Goal: Task Accomplishment & Management: Manage account settings

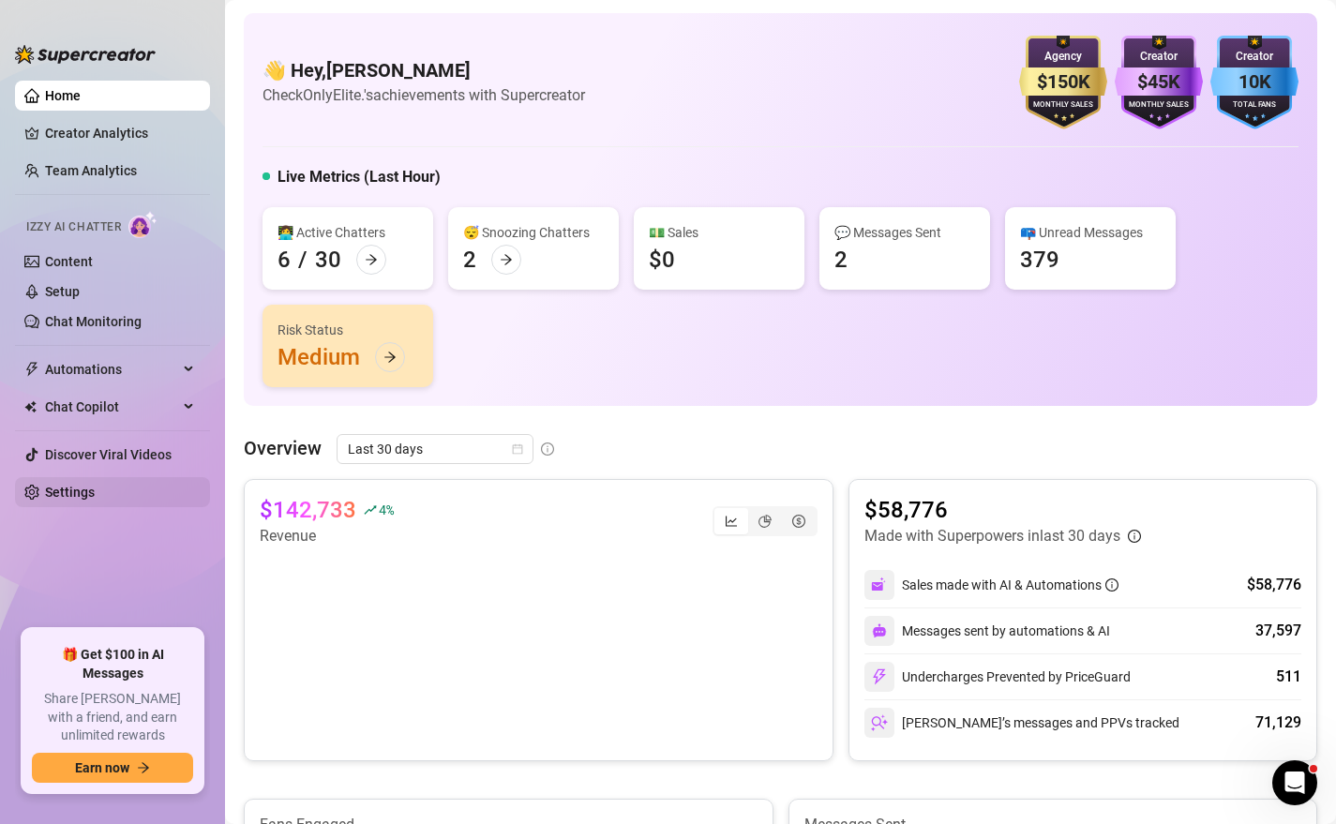
click at [77, 495] on link "Settings" at bounding box center [70, 492] width 50 height 15
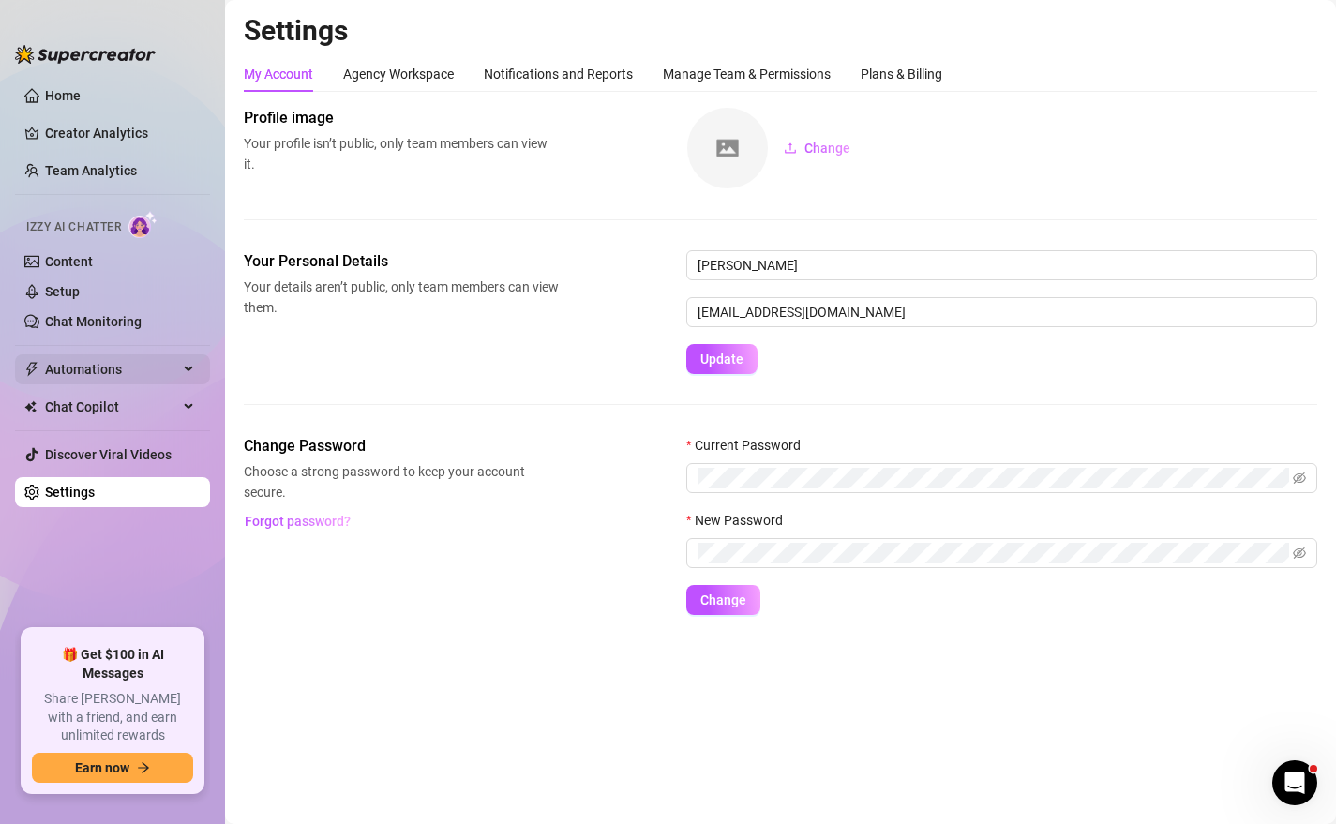
click at [83, 380] on span "Automations" at bounding box center [111, 369] width 133 height 30
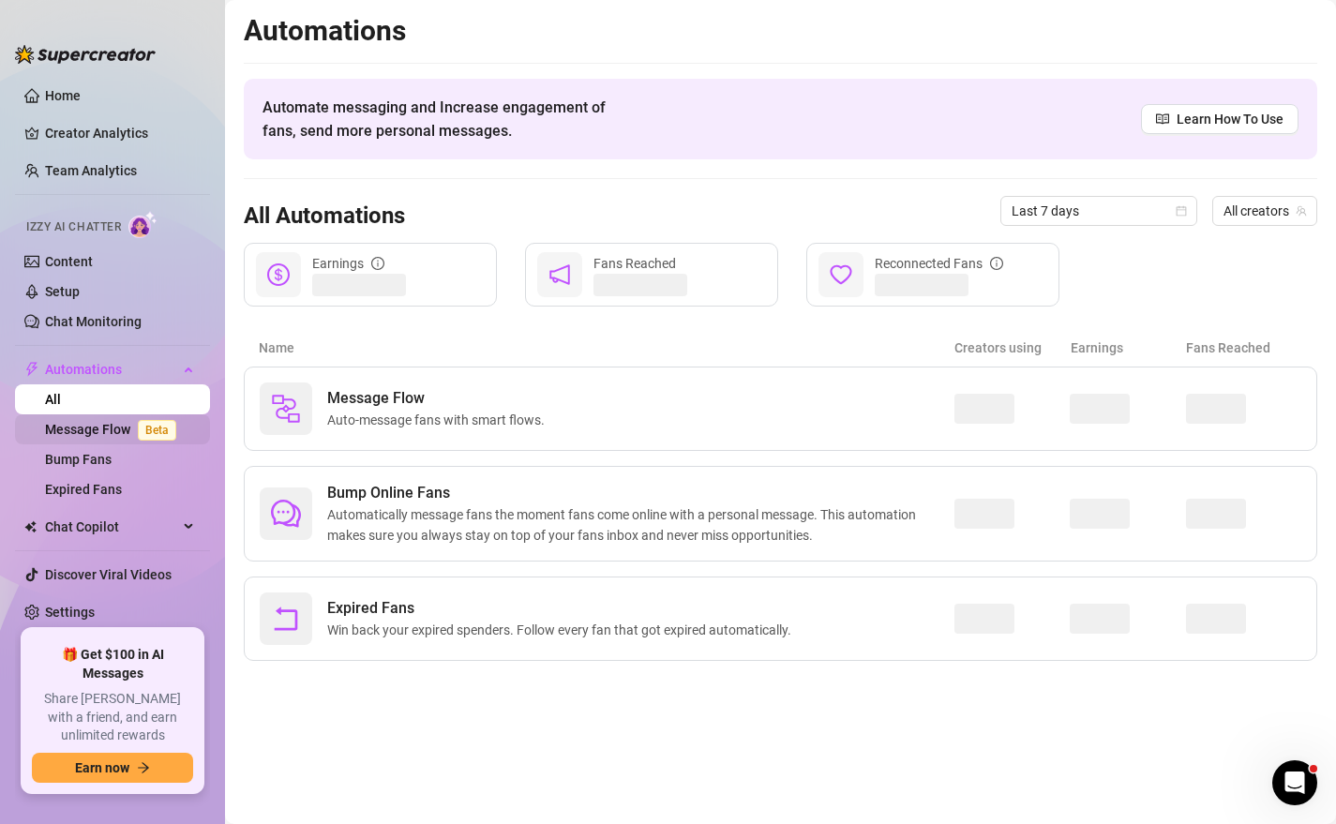
click at [111, 435] on link "Message Flow Beta" at bounding box center [114, 429] width 139 height 15
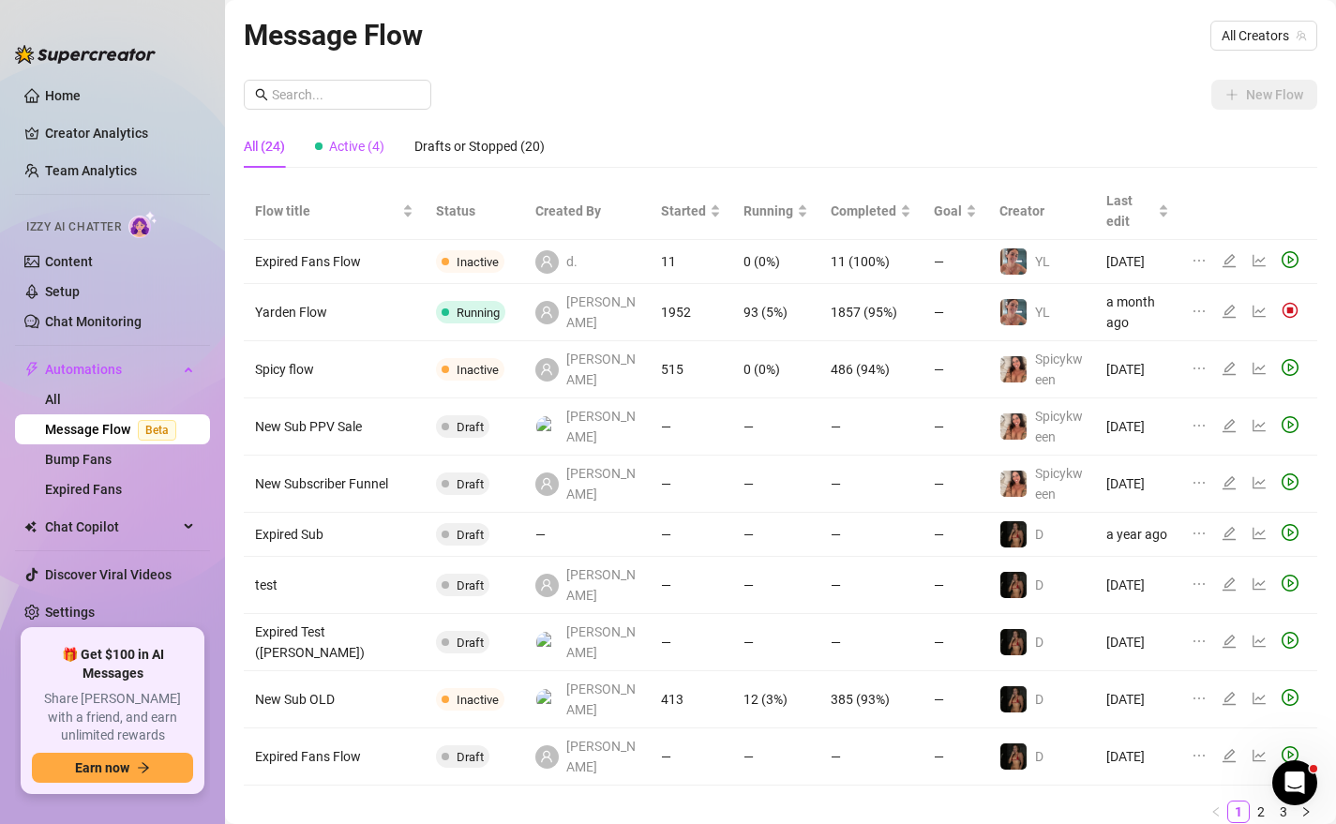
click at [344, 152] on span "Active (4)" at bounding box center [356, 146] width 55 height 15
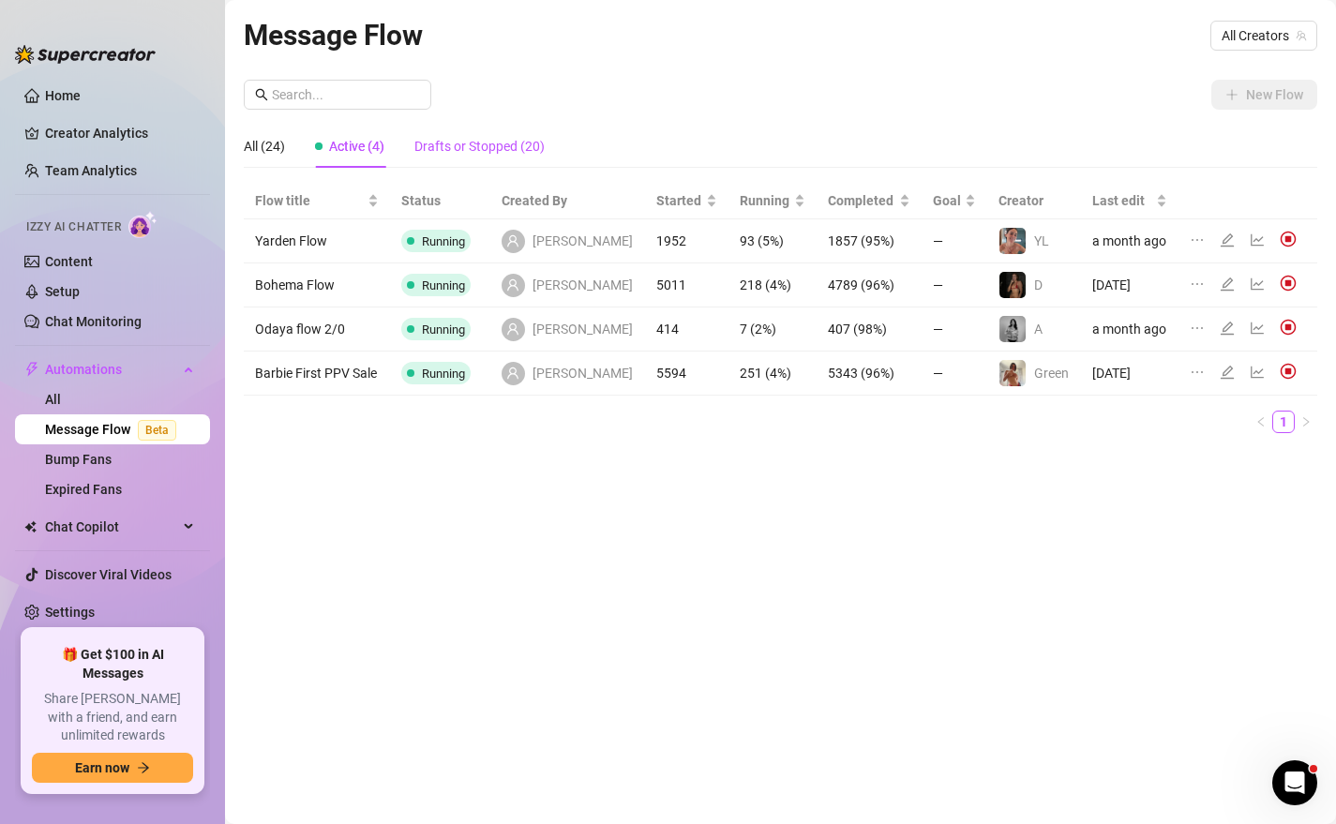
click at [501, 145] on div "Drafts or Stopped (20)" at bounding box center [480, 146] width 130 height 21
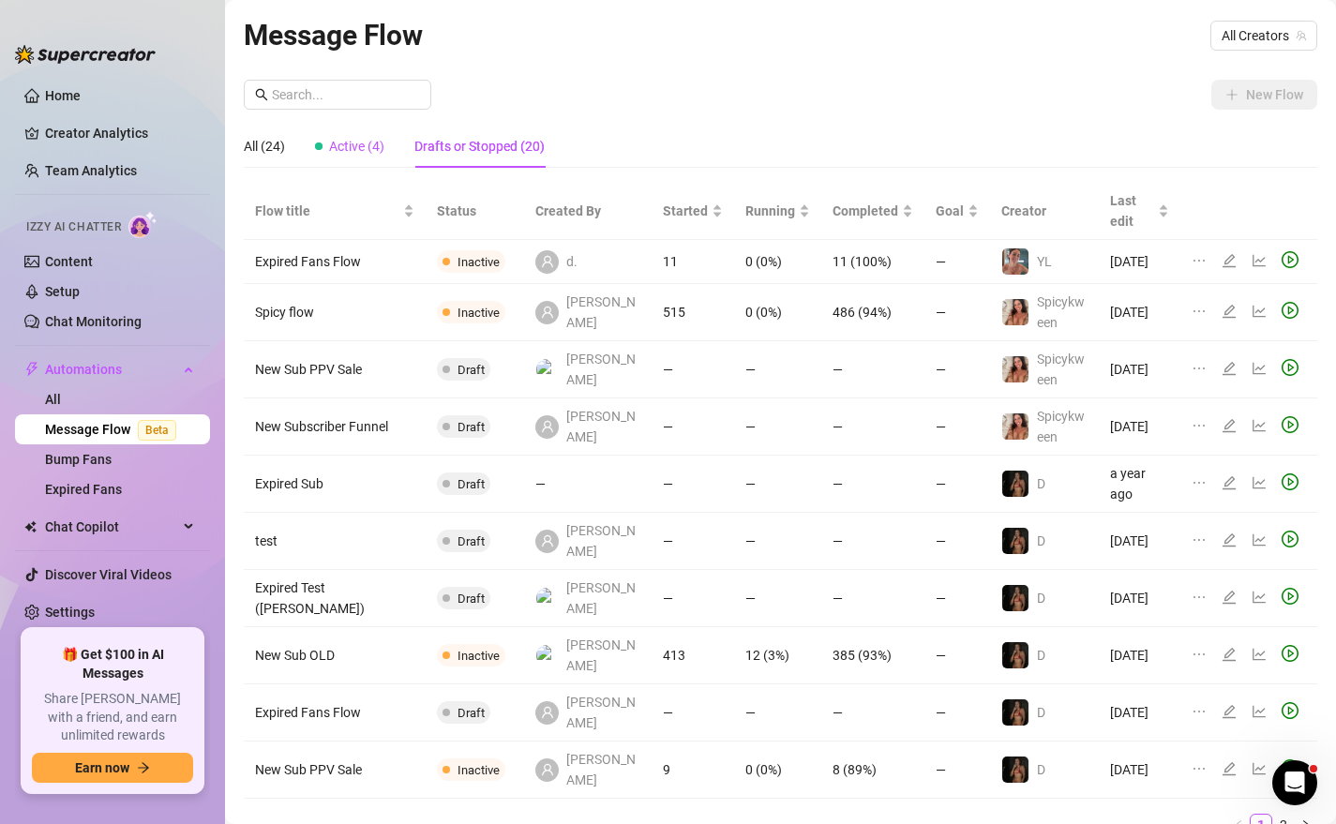
click at [362, 138] on div "Active (4)" at bounding box center [349, 146] width 69 height 21
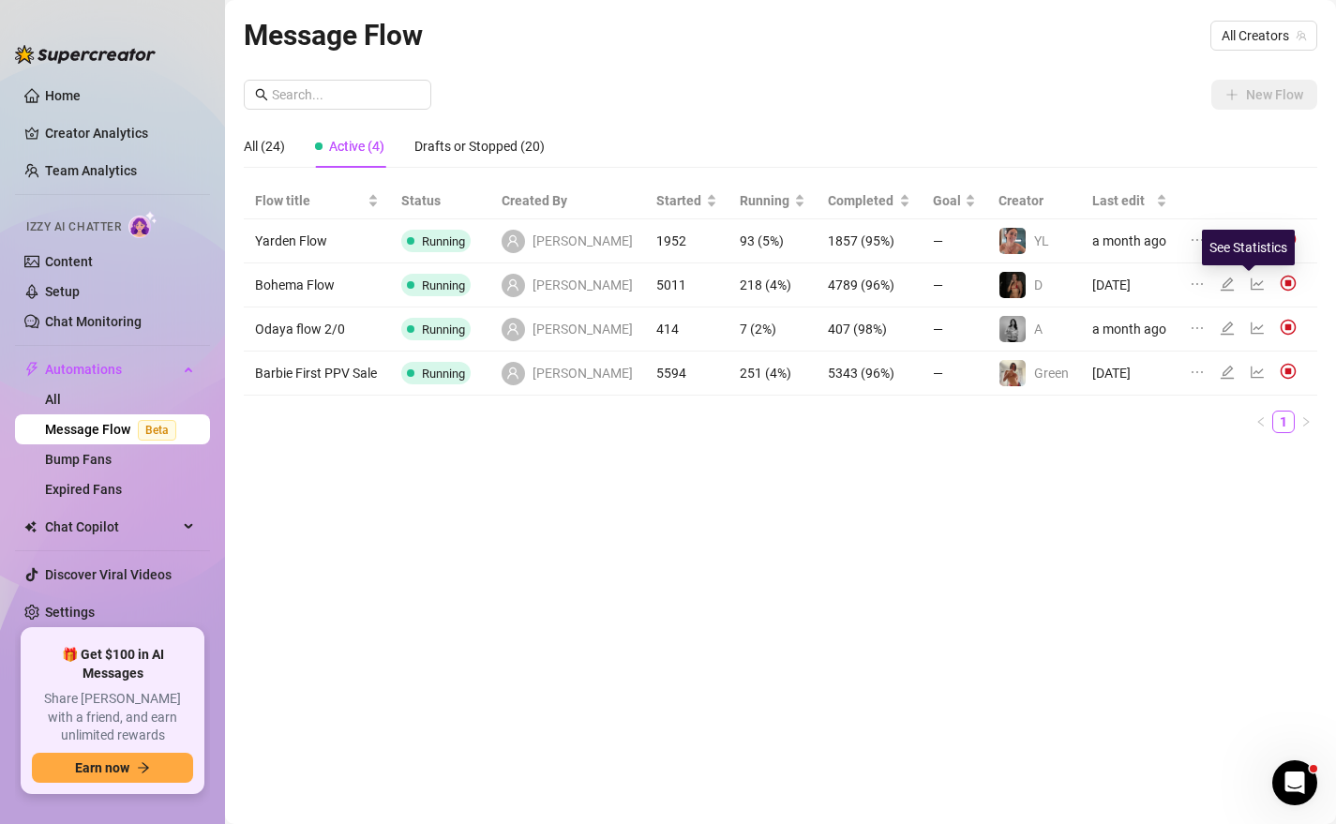
click at [1250, 285] on icon "line-chart" at bounding box center [1257, 284] width 15 height 15
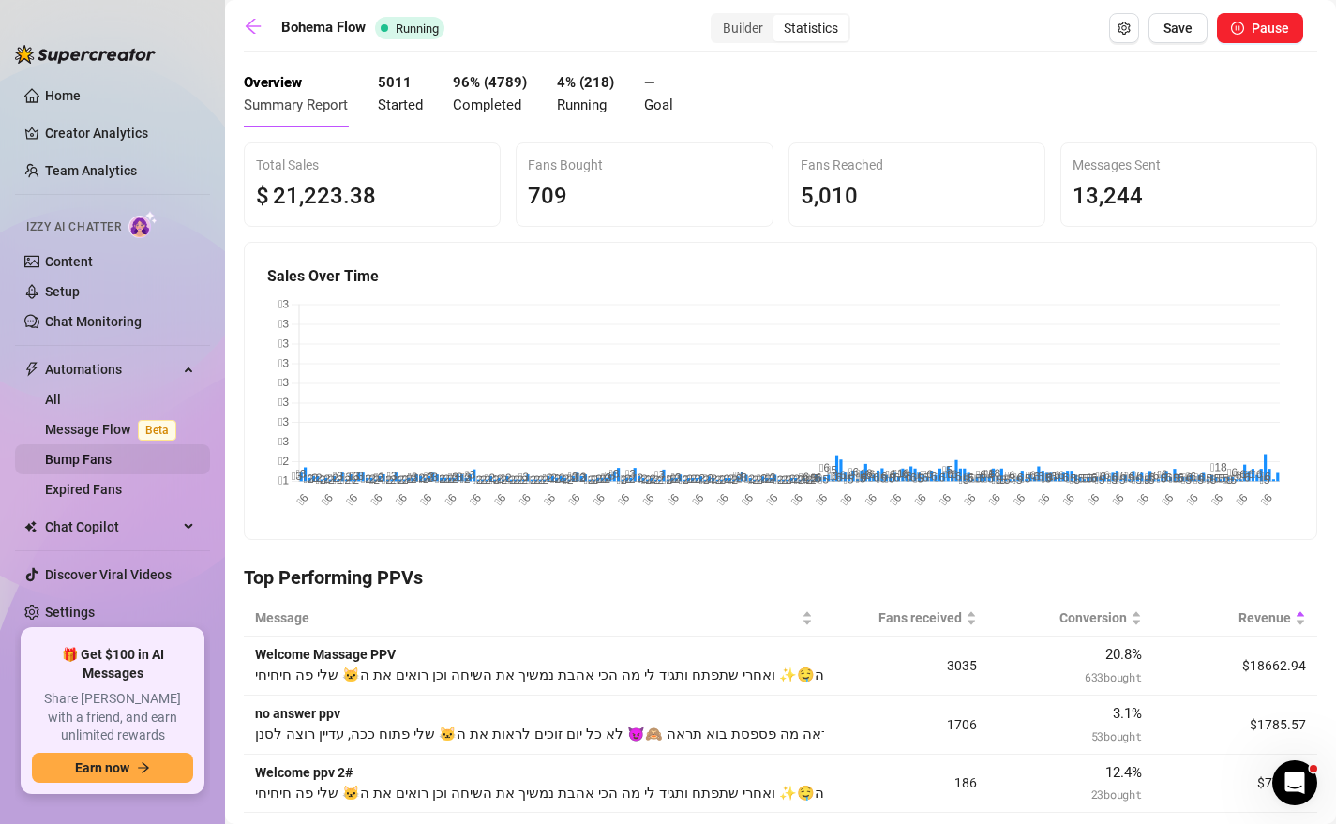
click at [98, 461] on link "Bump Fans" at bounding box center [78, 459] width 67 height 15
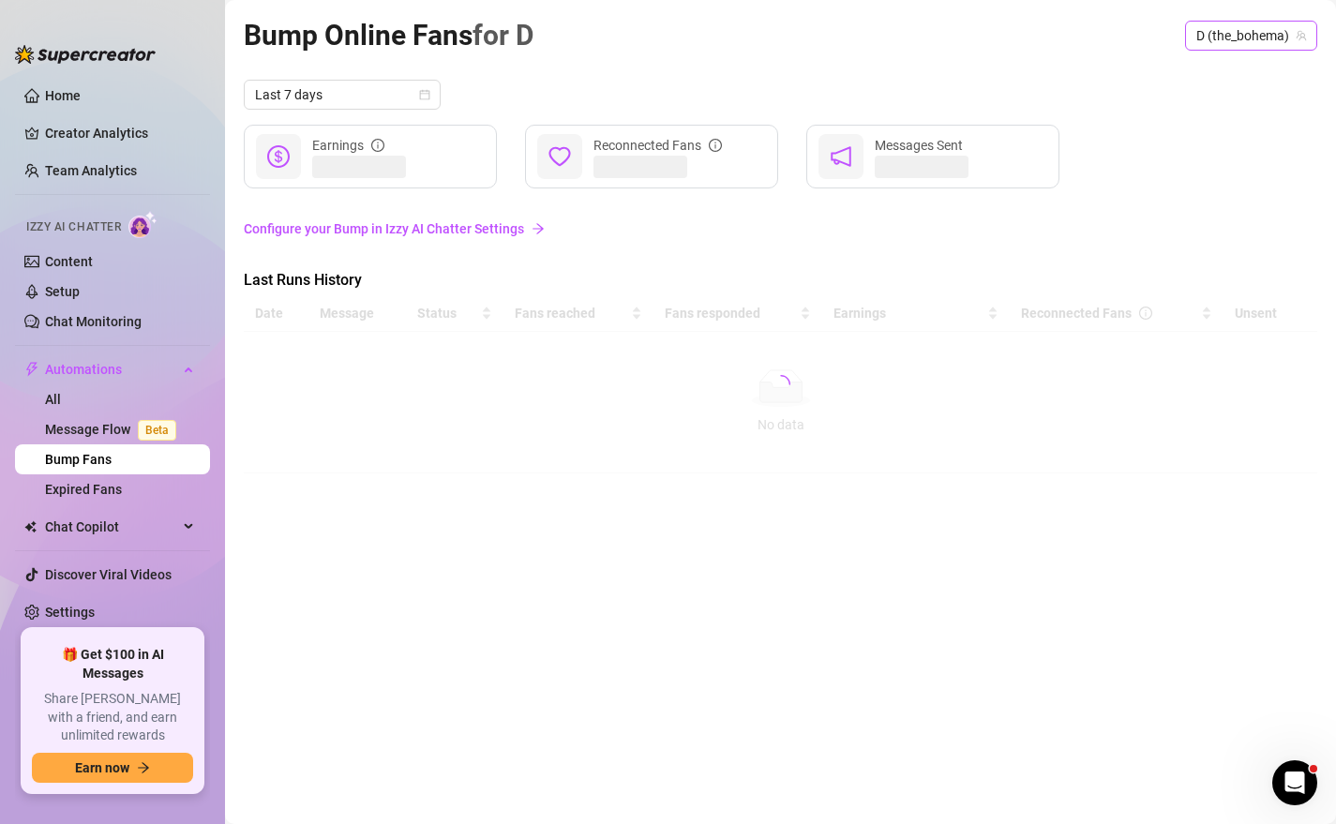
click at [1273, 36] on span "D (the_bohema)" at bounding box center [1252, 36] width 110 height 28
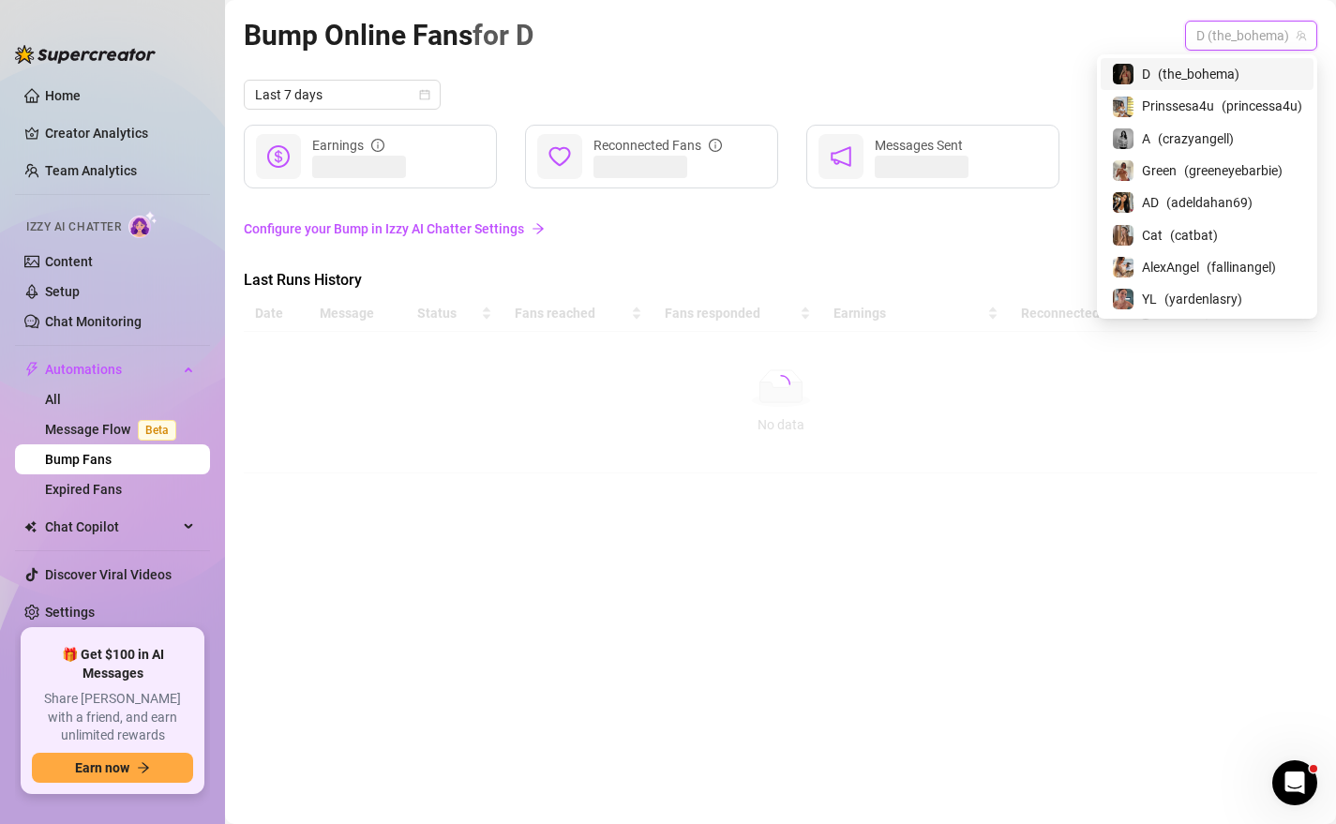
click at [1245, 78] on div "D ( the_bohema )" at bounding box center [1207, 74] width 190 height 23
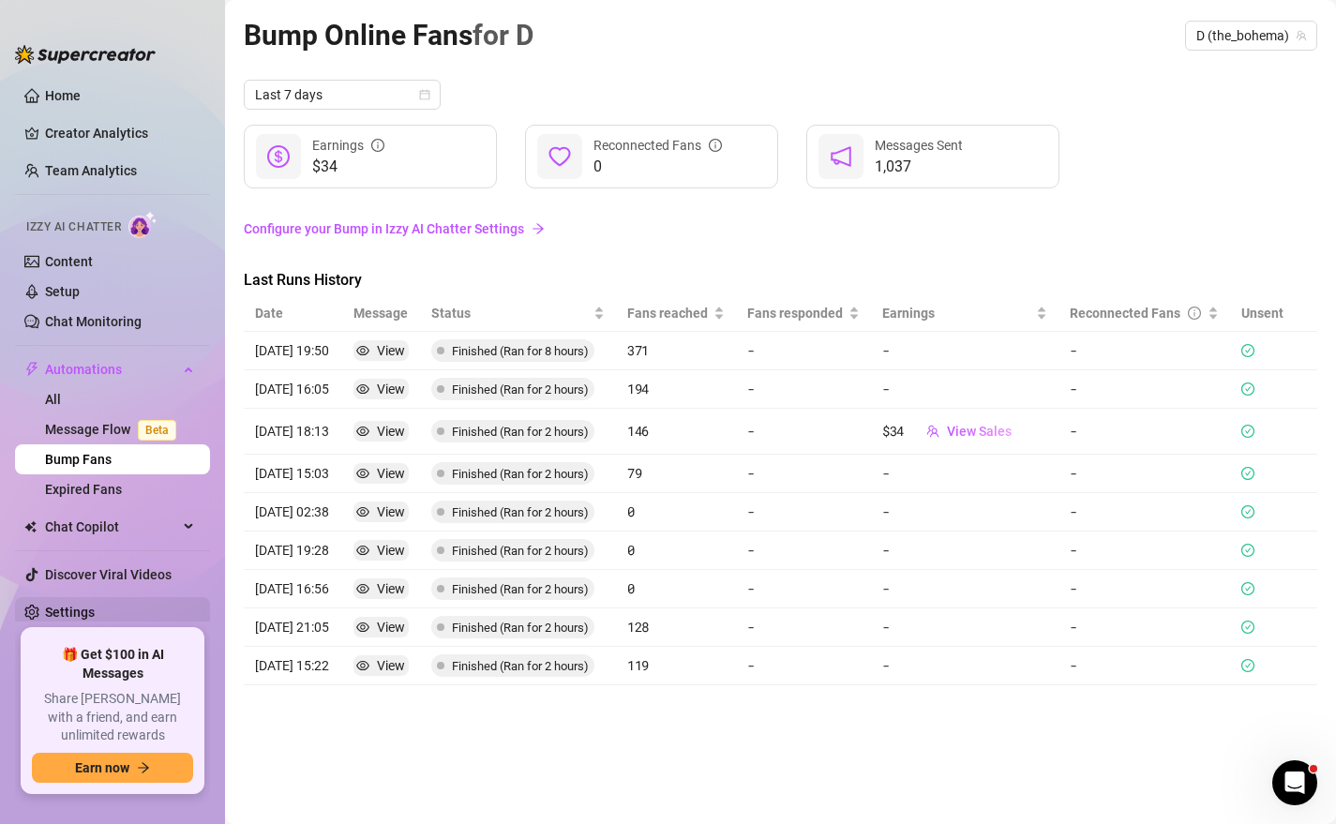
click at [90, 607] on link "Settings" at bounding box center [70, 612] width 50 height 15
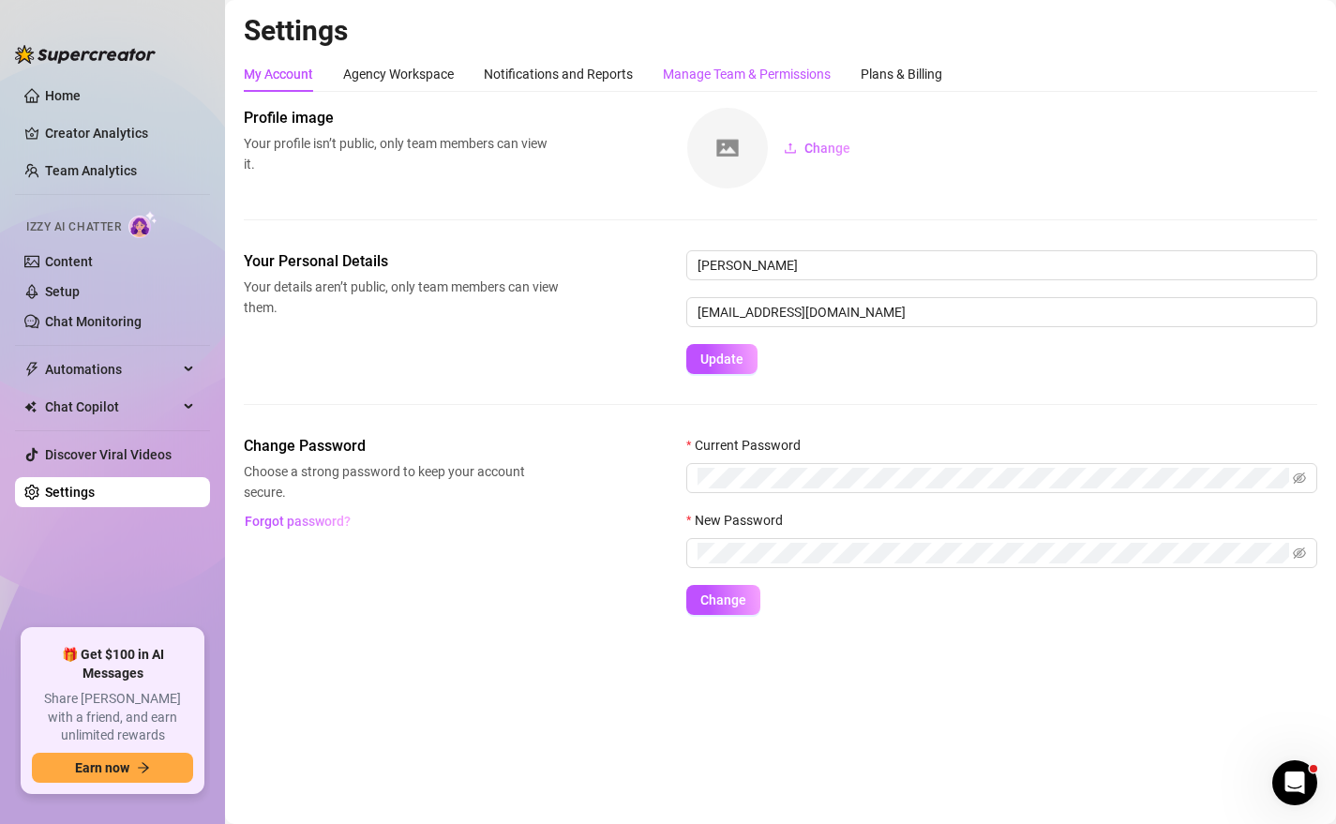
click at [786, 75] on div "Manage Team & Permissions" at bounding box center [747, 74] width 168 height 21
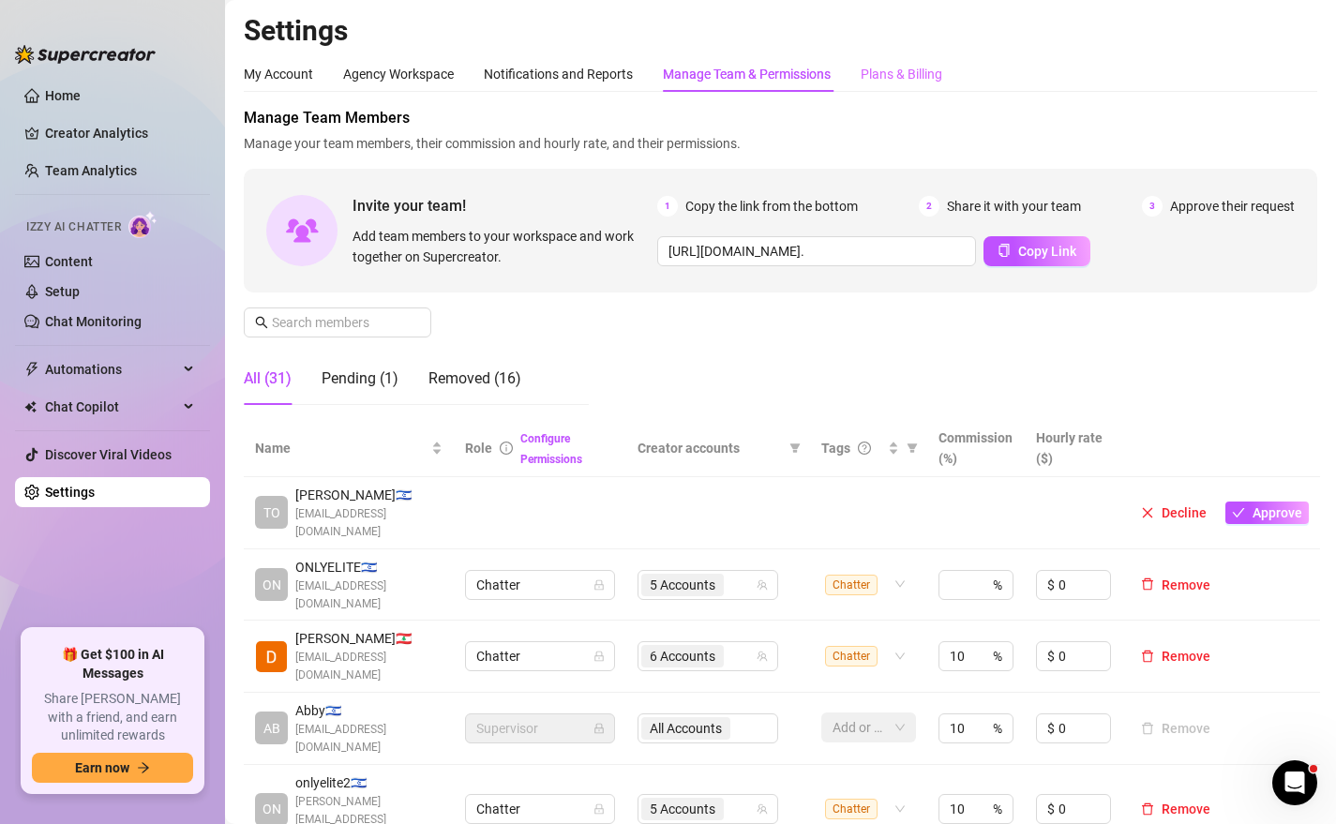
drag, startPoint x: 883, startPoint y: 53, endPoint x: 884, endPoint y: 62, distance: 9.4
click at [886, 69] on div "Plans & Billing" at bounding box center [902, 74] width 82 height 21
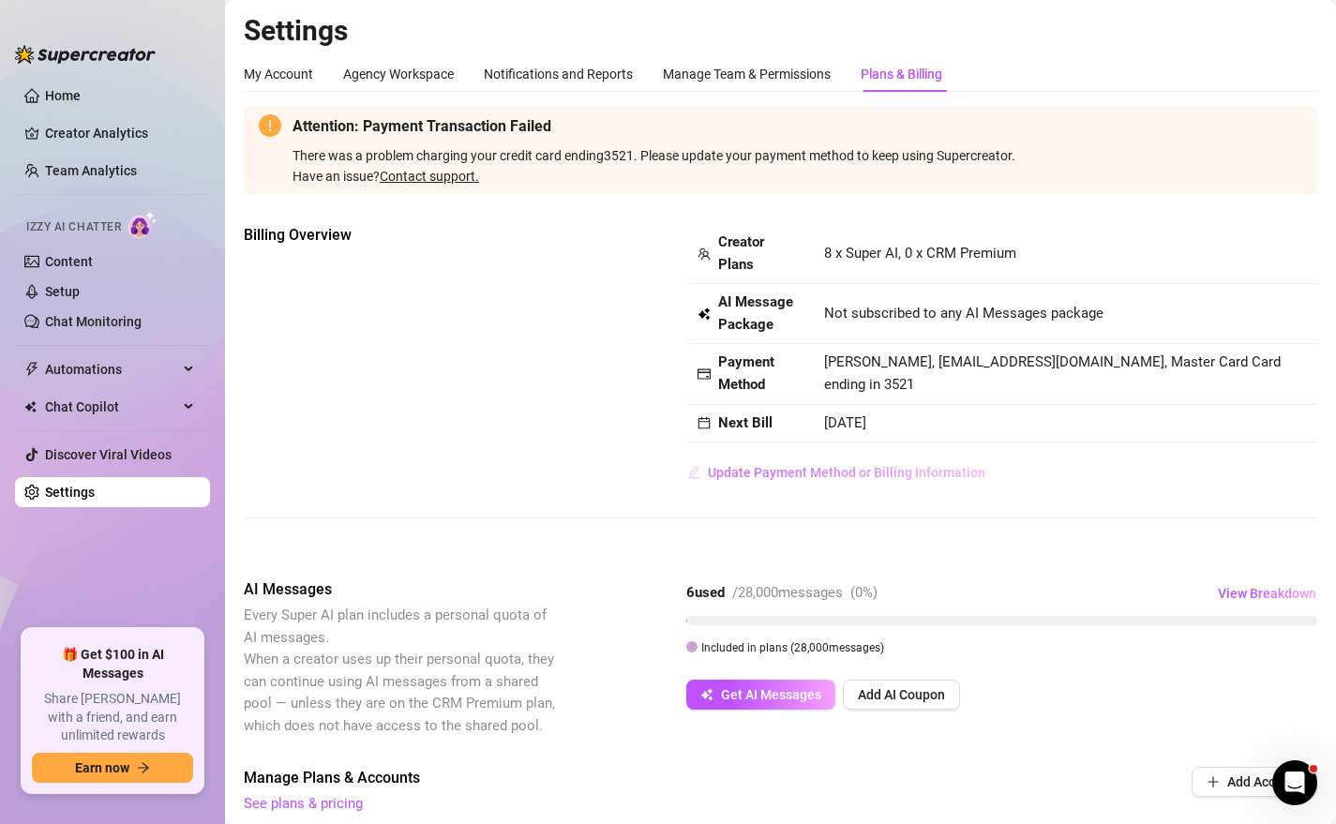
click at [850, 469] on span "Update Payment Method or Billing Information" at bounding box center [847, 472] width 278 height 15
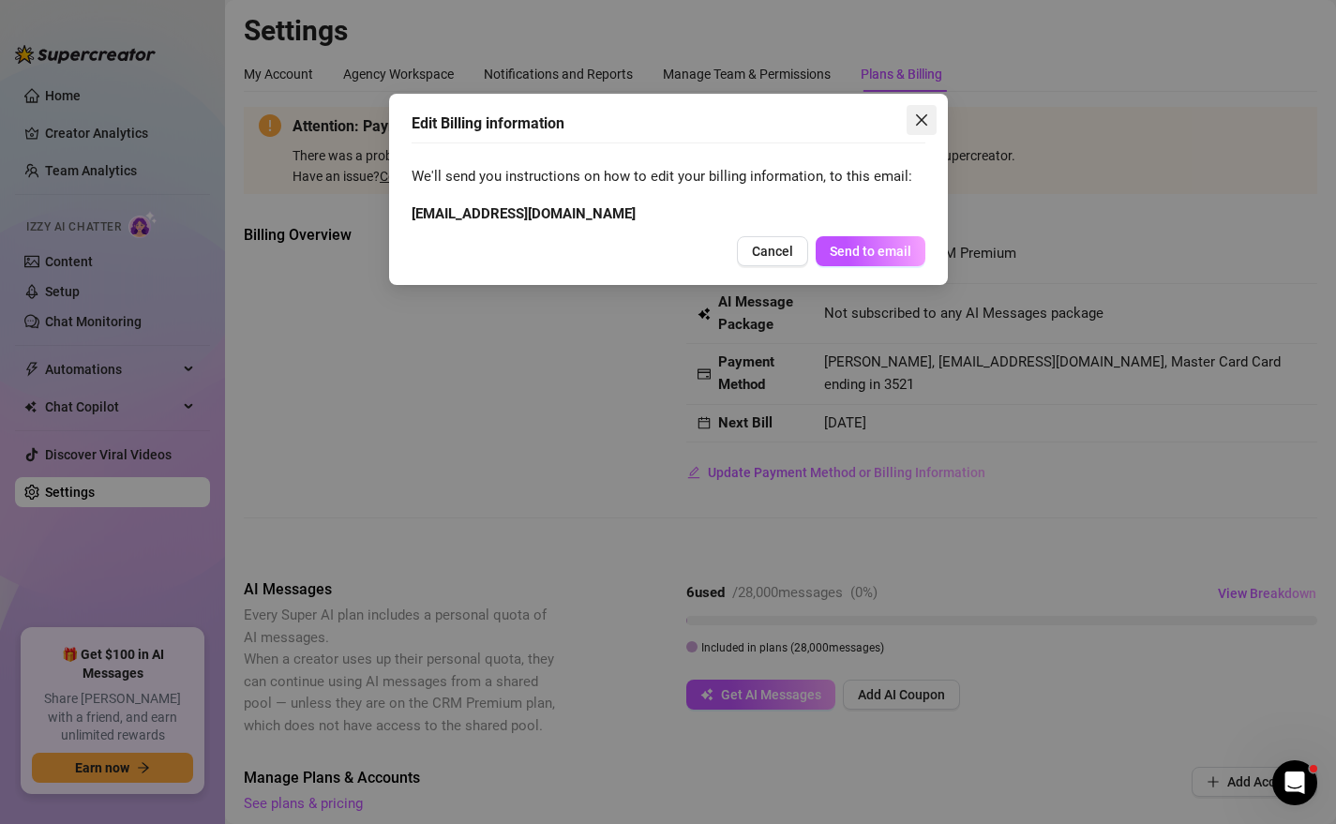
click at [922, 108] on button "Close" at bounding box center [922, 120] width 30 height 30
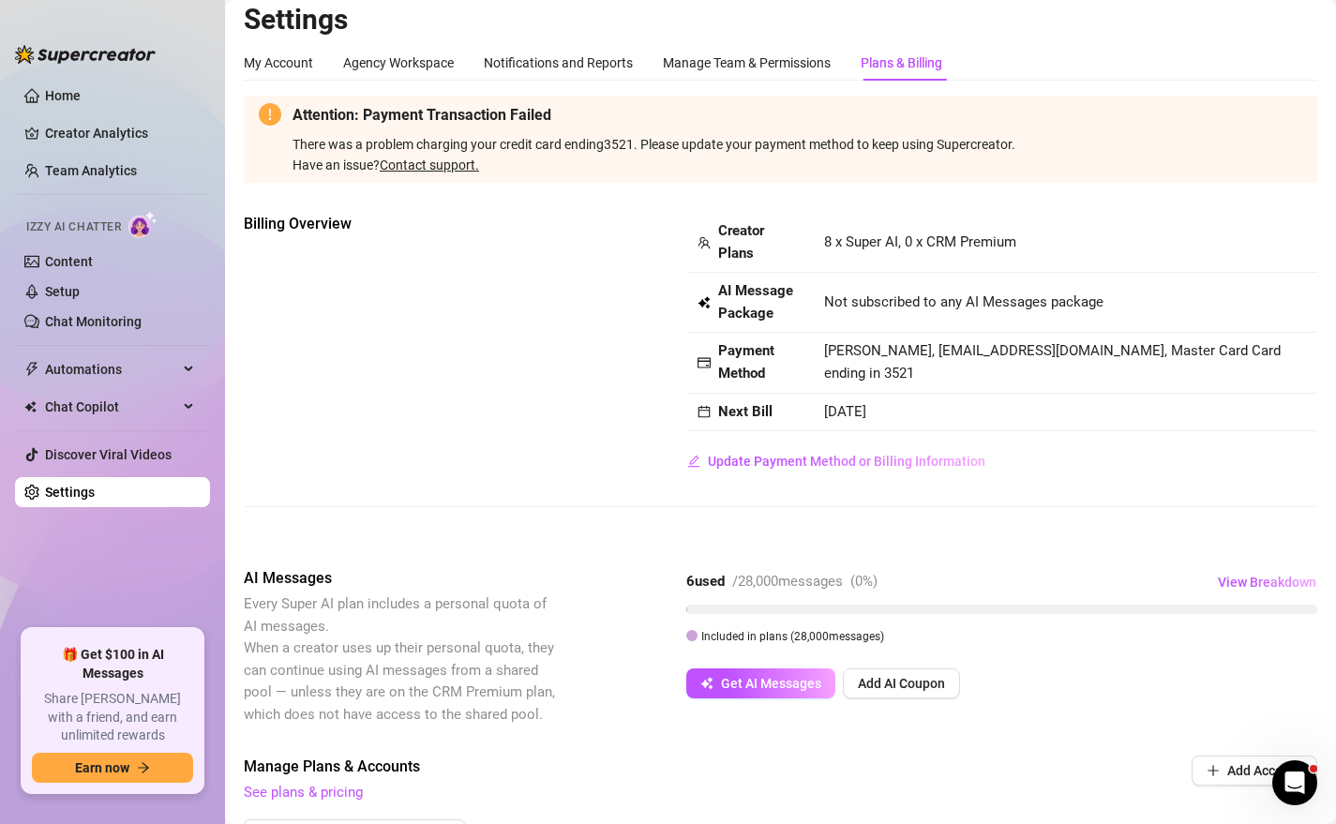
scroll to position [12, 0]
click at [89, 132] on link "Creator Analytics" at bounding box center [120, 133] width 150 height 30
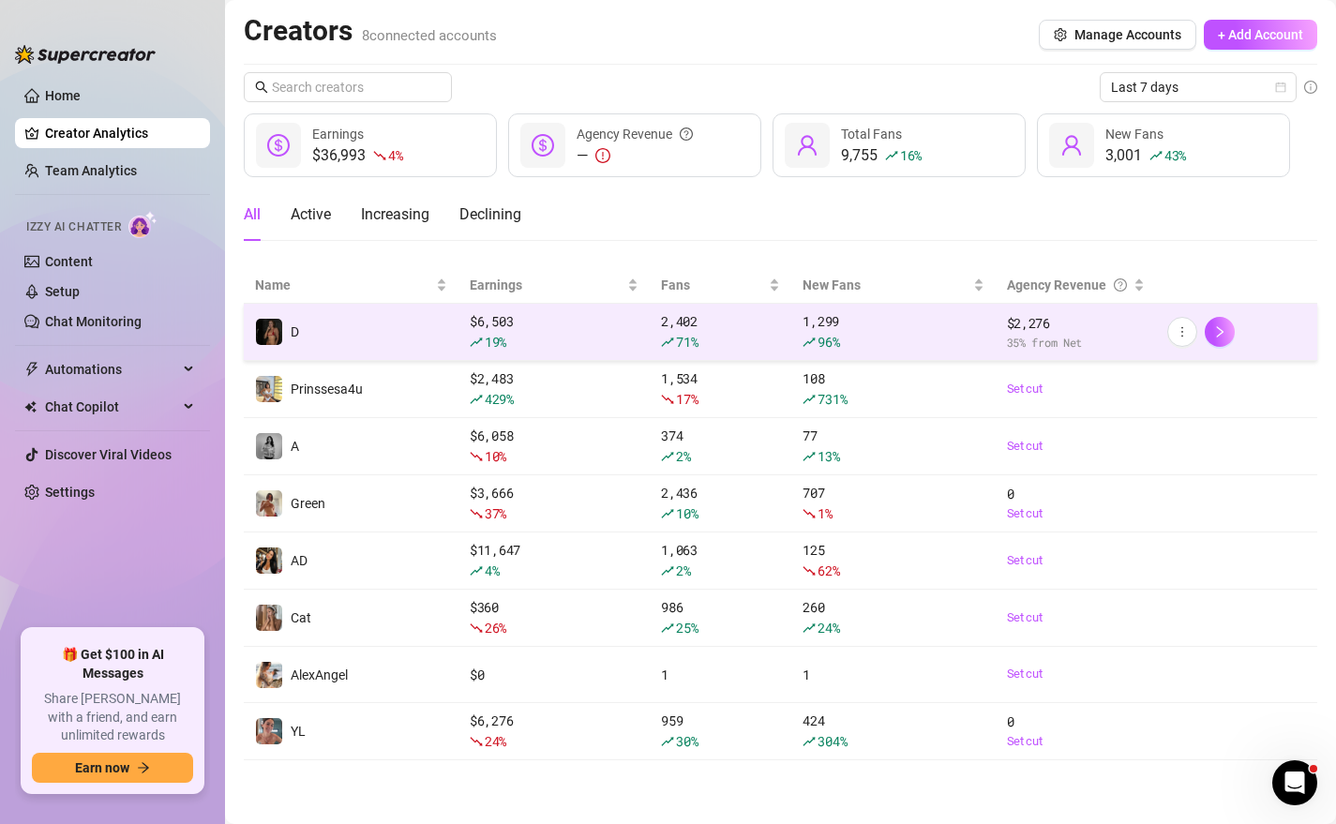
click at [694, 333] on span "71 %" at bounding box center [687, 342] width 22 height 18
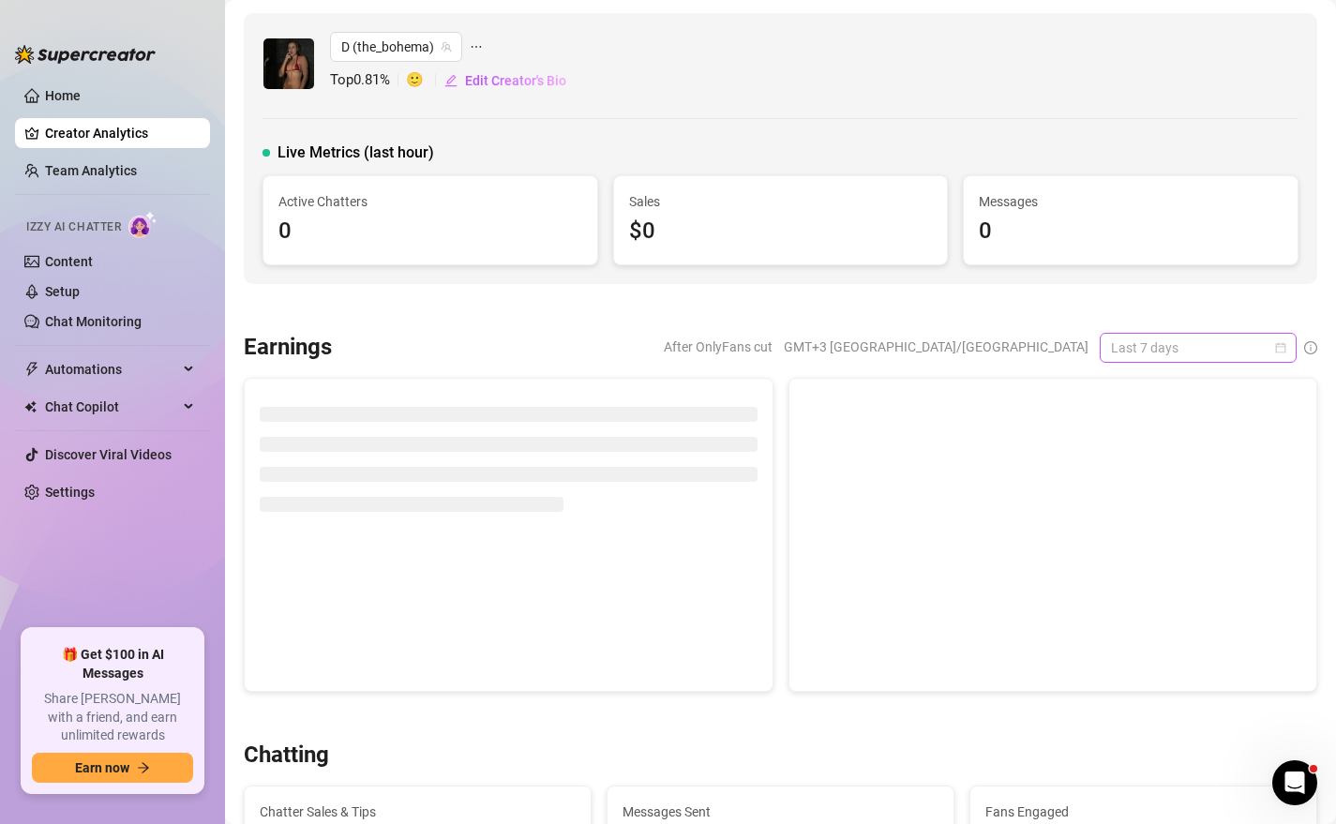
click at [1268, 339] on span "Last 7 days" at bounding box center [1198, 348] width 174 height 28
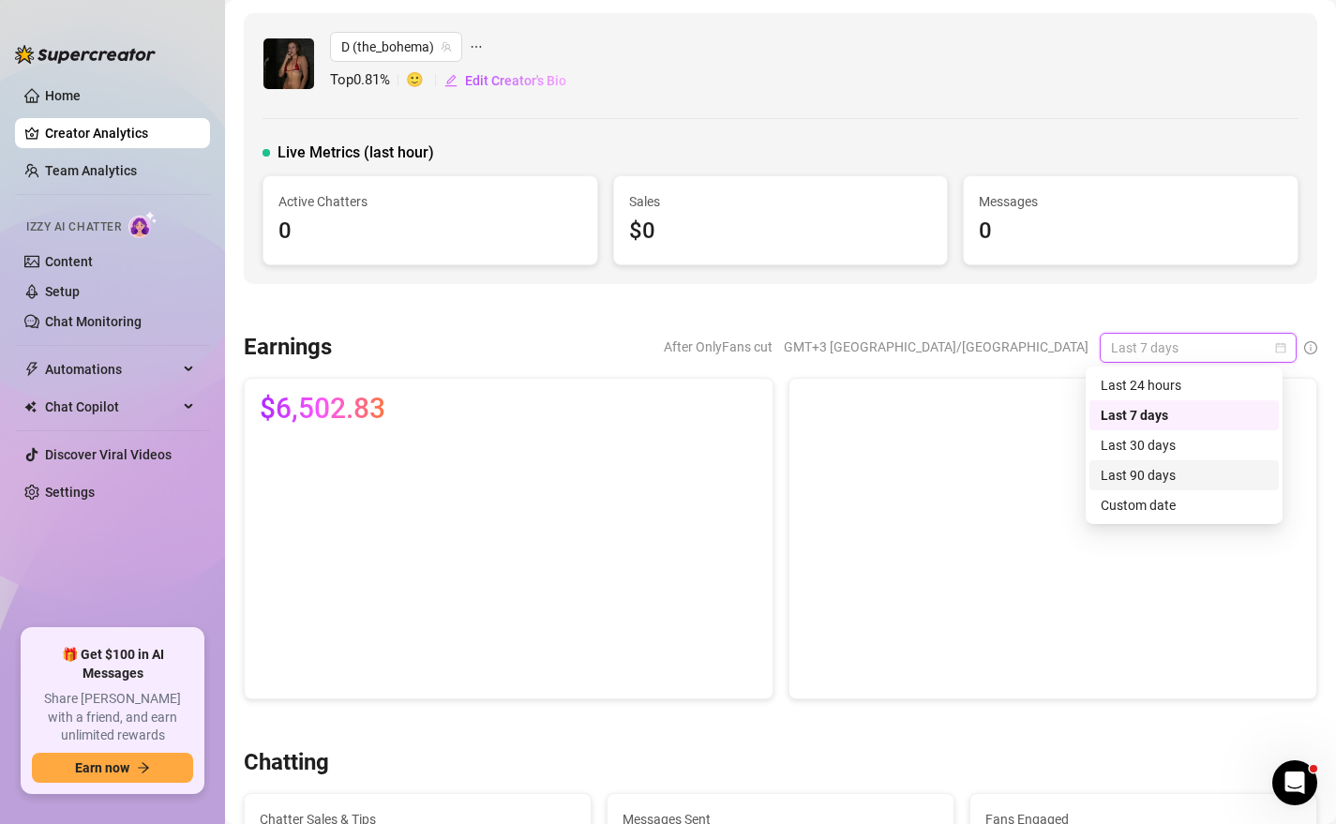
click at [1182, 481] on div "Last 90 days" at bounding box center [1184, 475] width 167 height 21
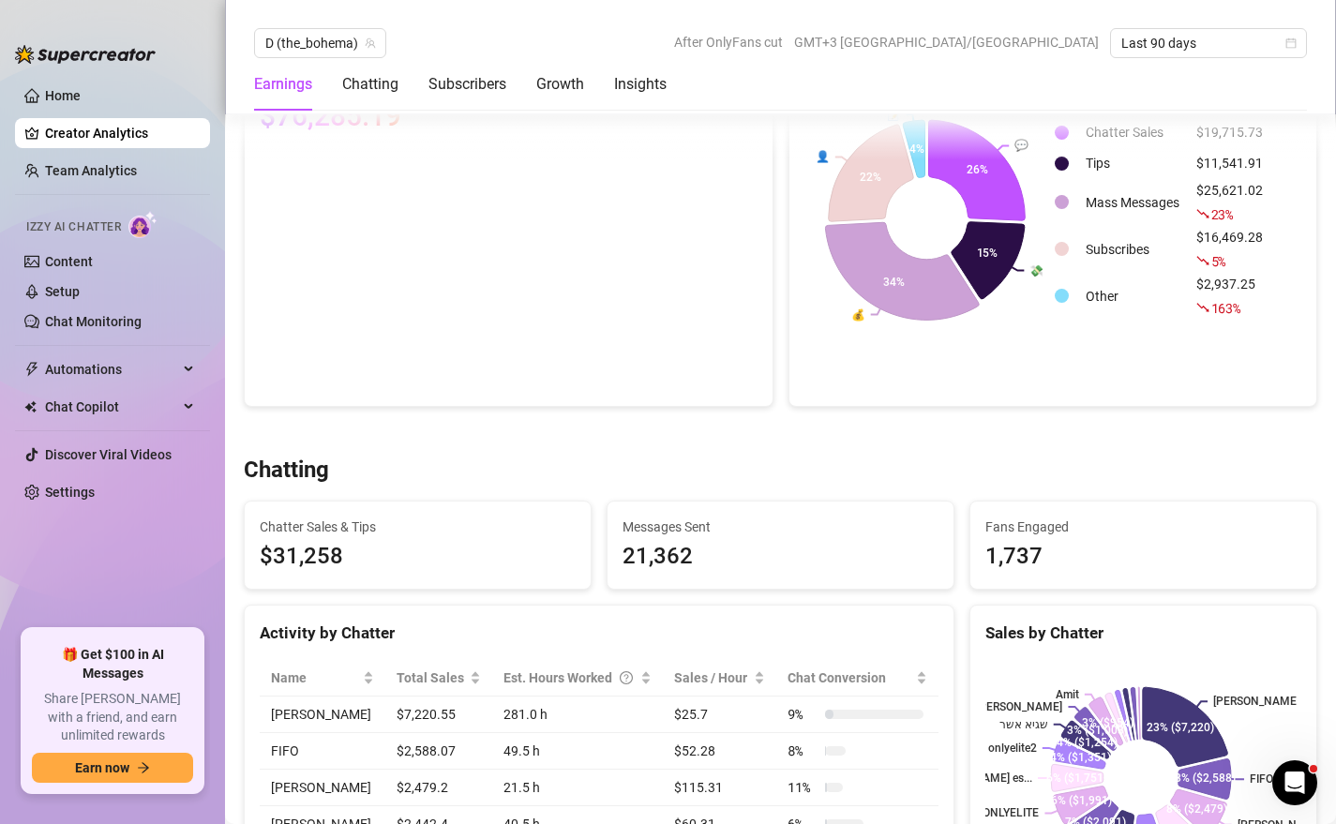
scroll to position [438, 0]
